Goal: Navigation & Orientation: Find specific page/section

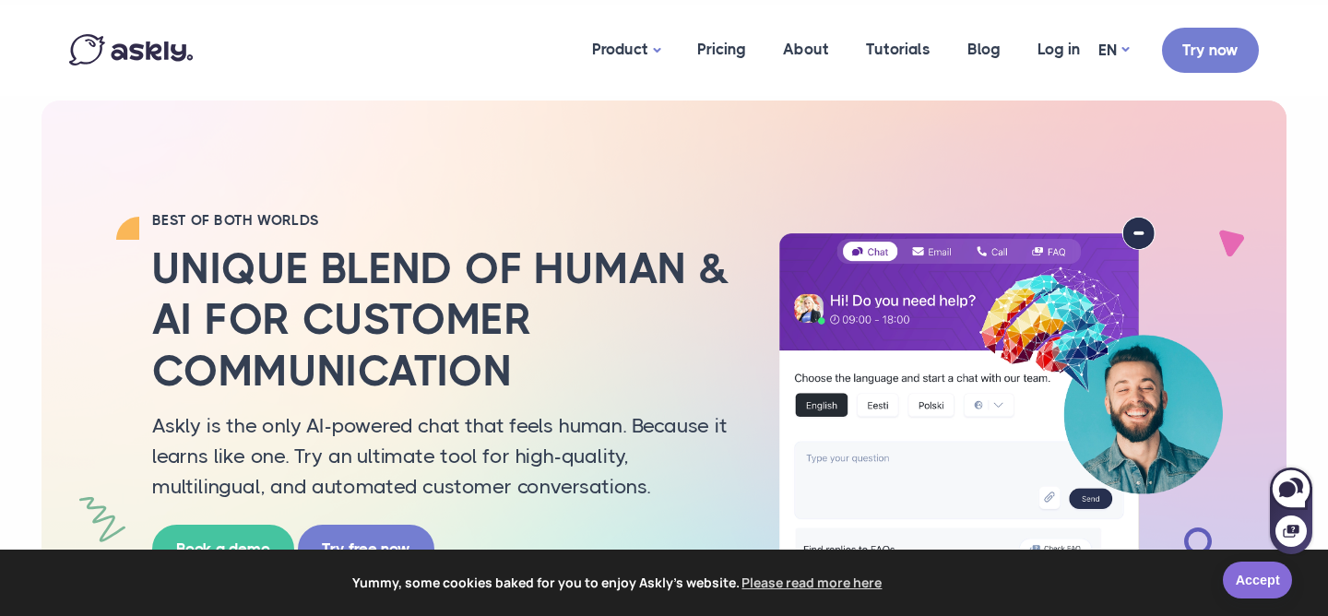
click at [1245, 569] on link "Accept" at bounding box center [1257, 580] width 69 height 37
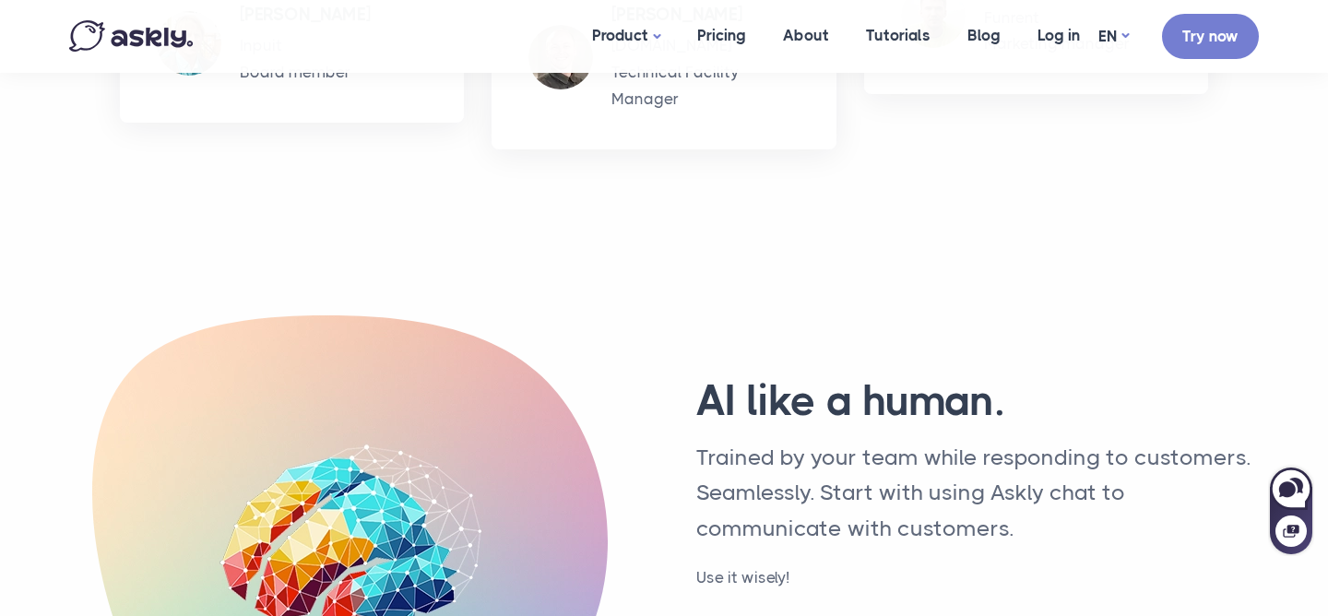
scroll to position [6053, 0]
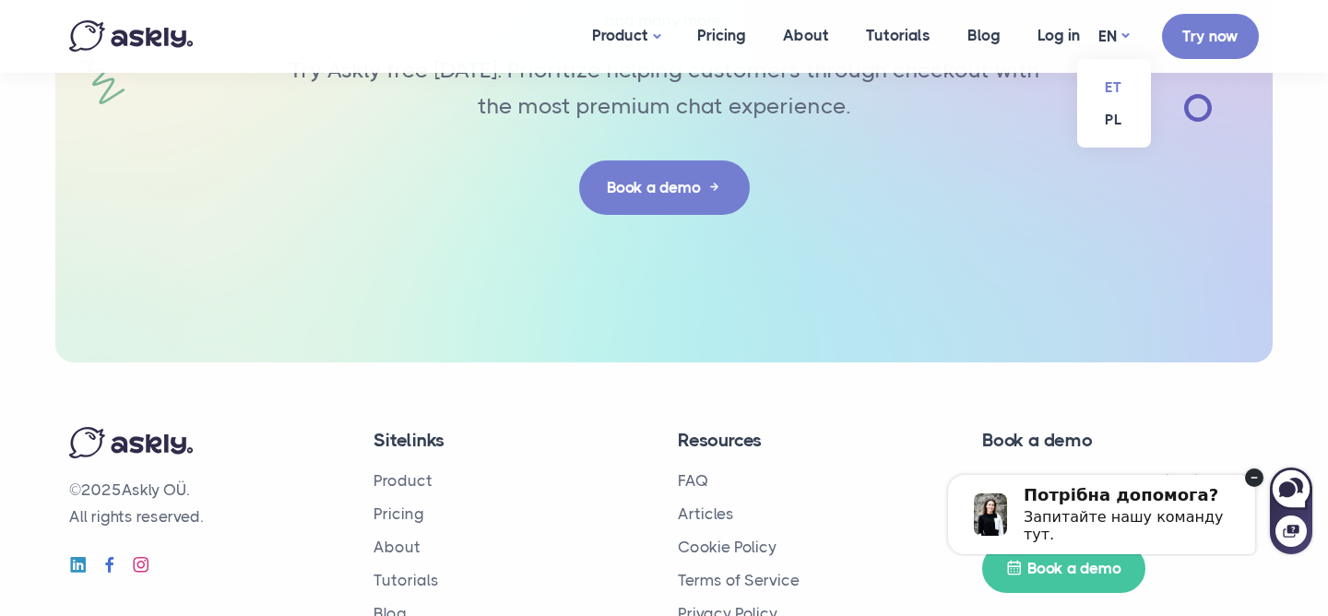
click at [1127, 81] on link "ET" at bounding box center [1114, 87] width 74 height 32
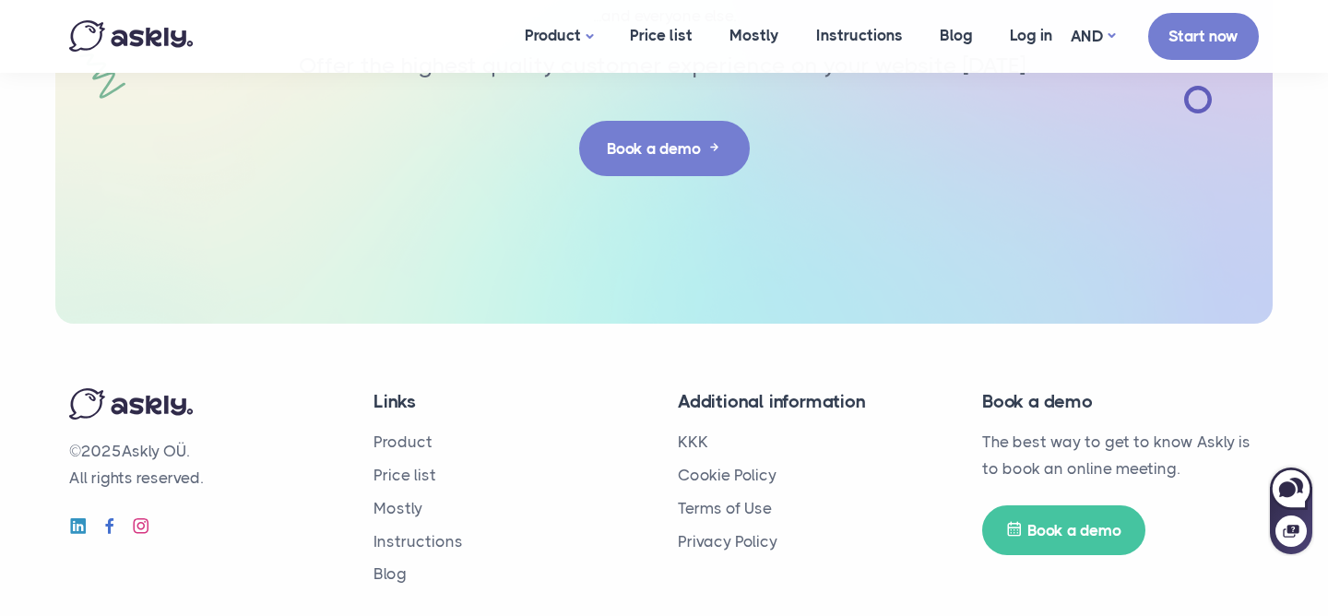
click at [554, 388] on div "Links Product Price list Mostly Instructions Blog" at bounding box center [512, 487] width 277 height 199
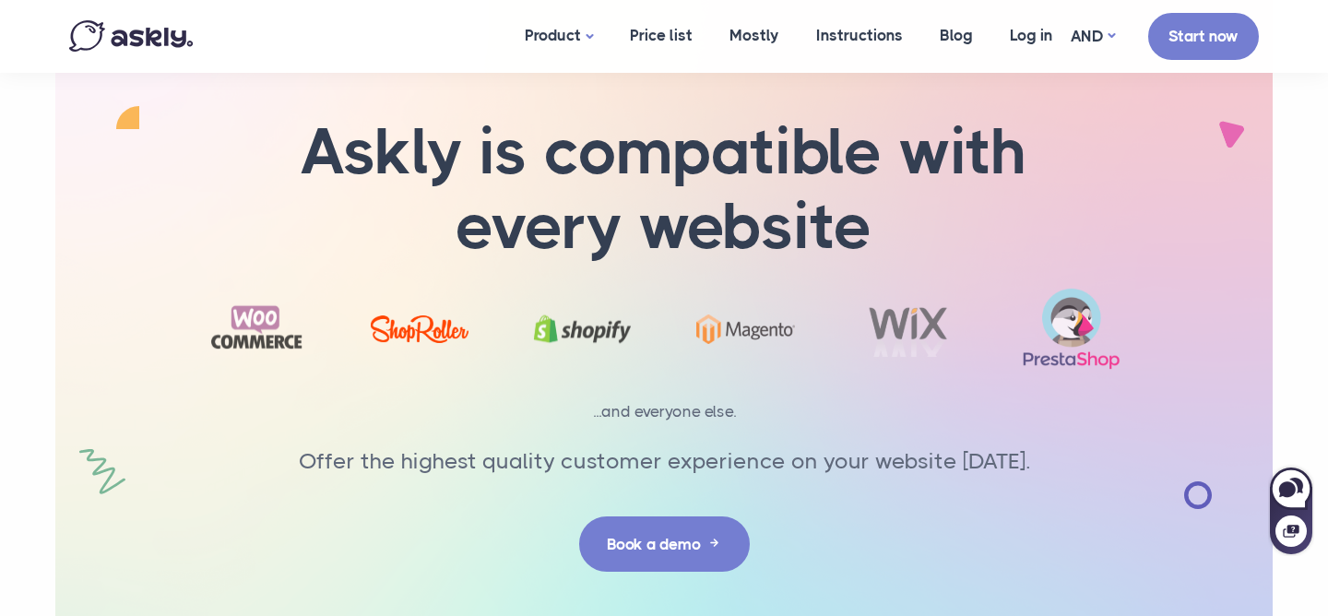
scroll to position [6222, 0]
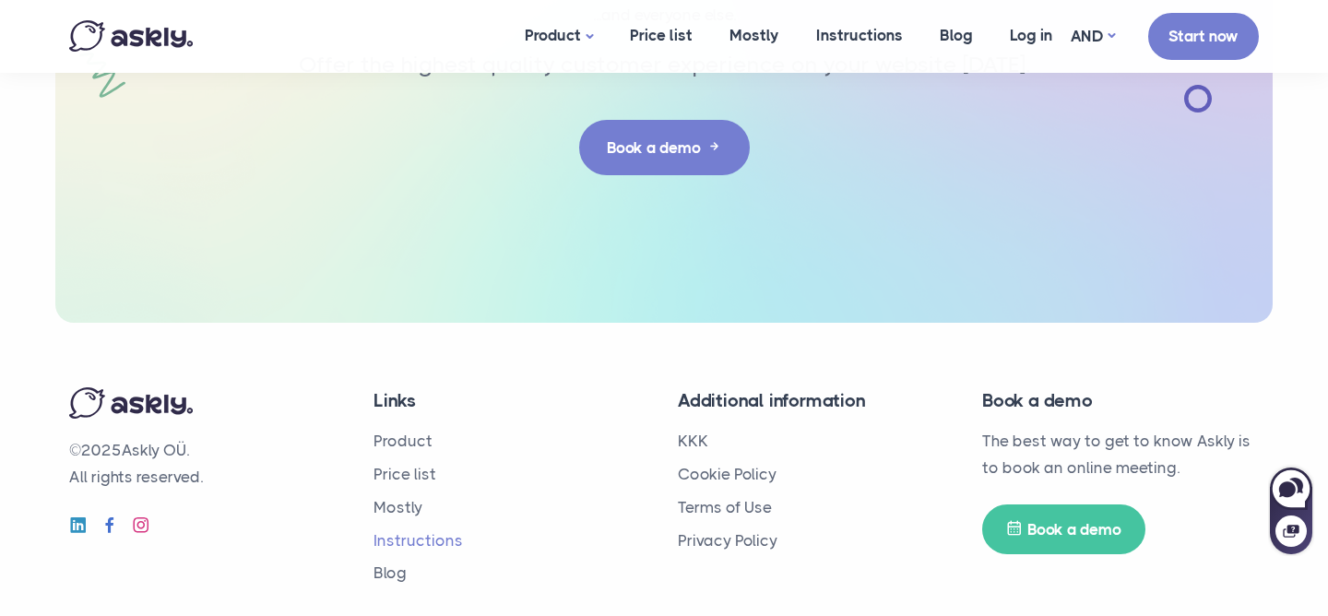
click at [414, 531] on font "Instructions" at bounding box center [418, 540] width 89 height 18
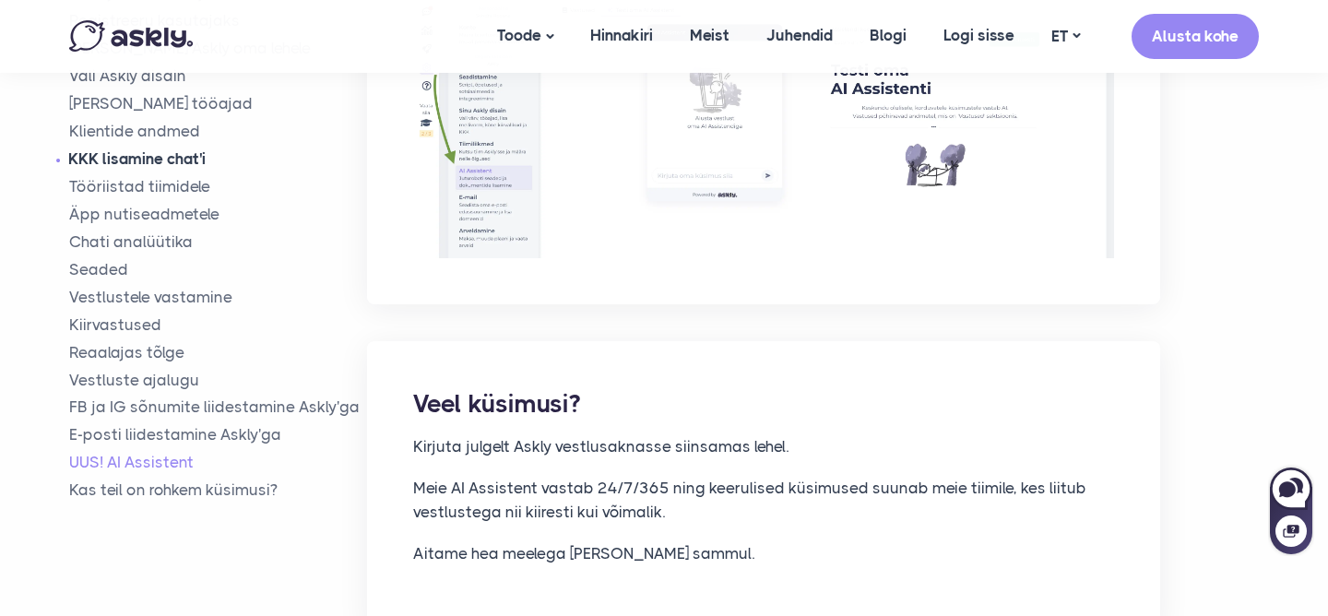
scroll to position [14047, 0]
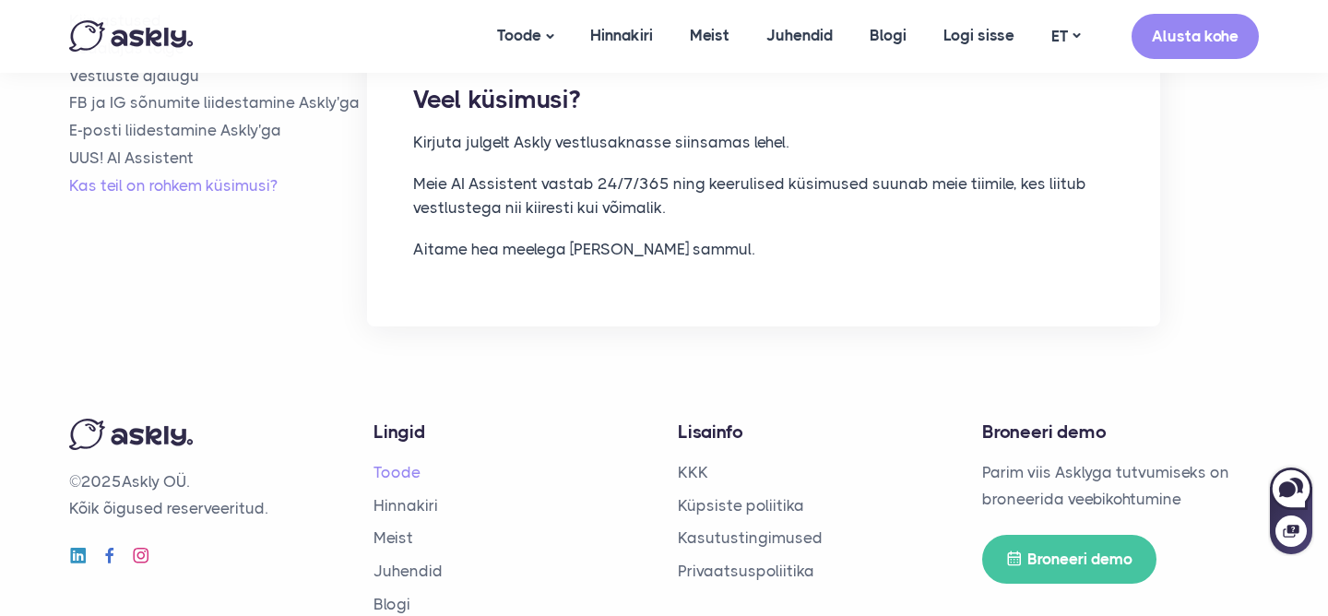
click at [391, 463] on link "Toode" at bounding box center [397, 472] width 47 height 18
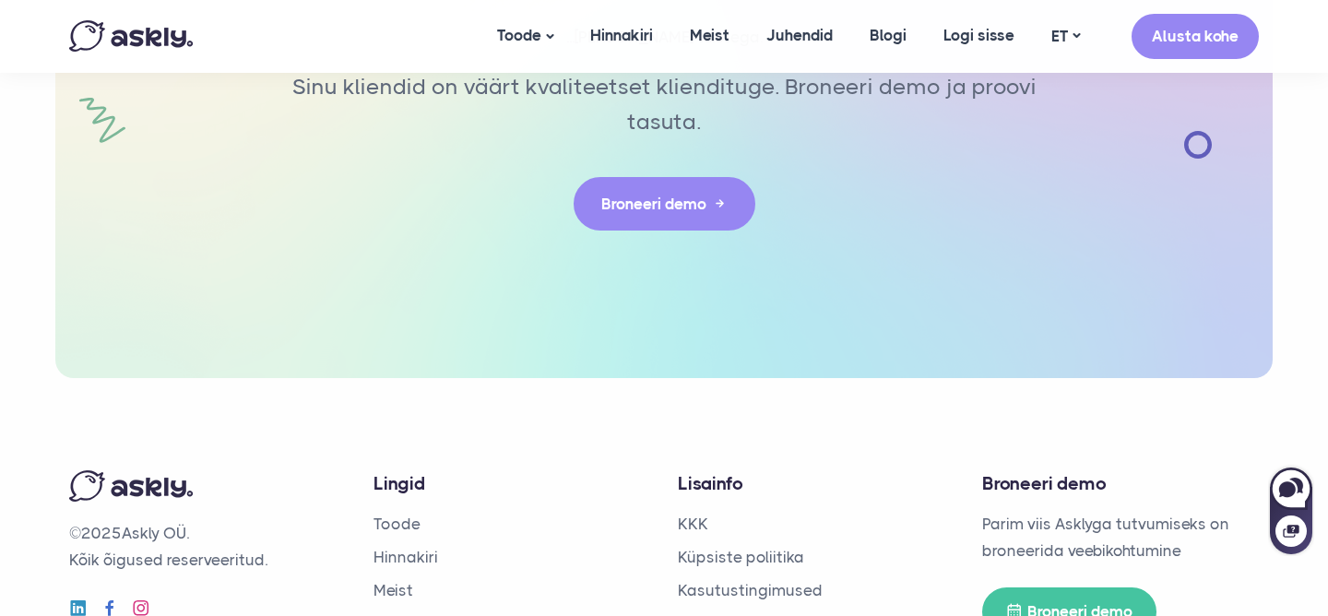
scroll to position [4929, 0]
